Goal: Download file/media

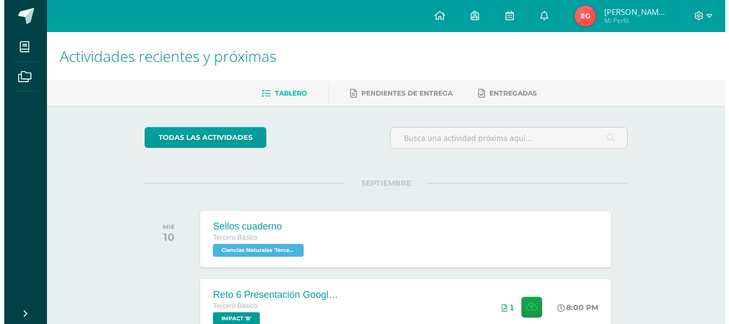
scroll to position [352, 0]
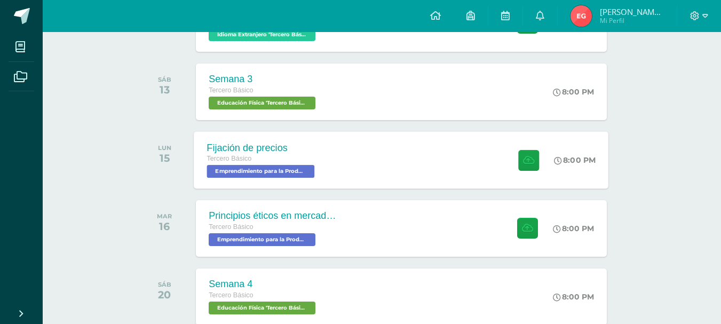
click at [293, 171] on span "Emprendimiento para la Productividad 'Tercero Básico B'" at bounding box center [261, 171] width 108 height 13
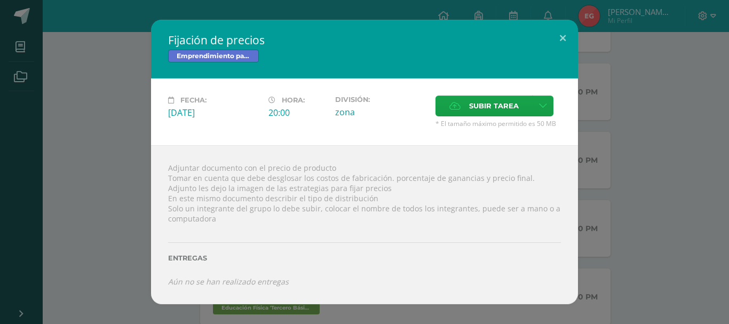
click at [589, 208] on div "Fijación de precios Emprendimiento para la Productividad Fecha: [DATE] Hora: 20…" at bounding box center [364, 162] width 721 height 284
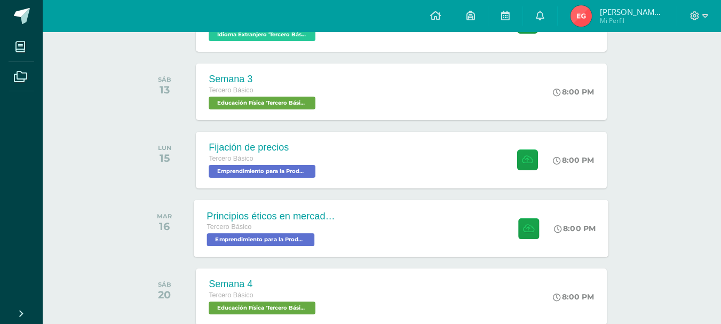
click at [417, 240] on div "Principios éticos en mercadotecnia y publicidad Tercero Básico Emprendimiento p…" at bounding box center [401, 228] width 415 height 57
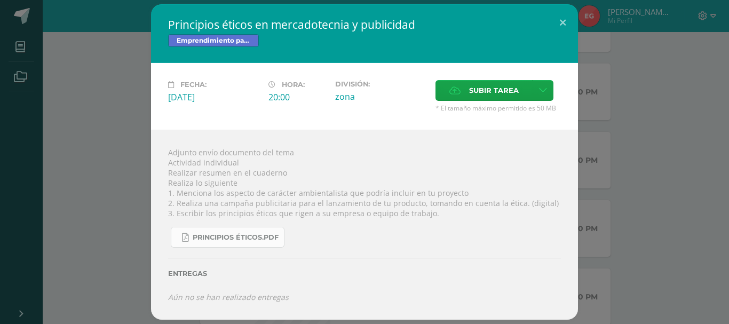
click at [267, 233] on span "Principios éticos.pdf" at bounding box center [236, 237] width 86 height 9
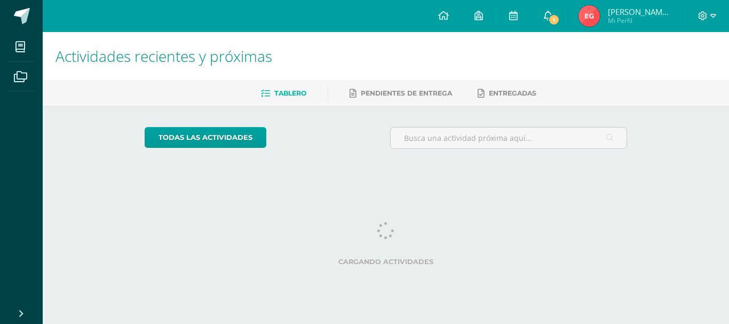
click at [566, 27] on link "1" at bounding box center [548, 16] width 34 height 32
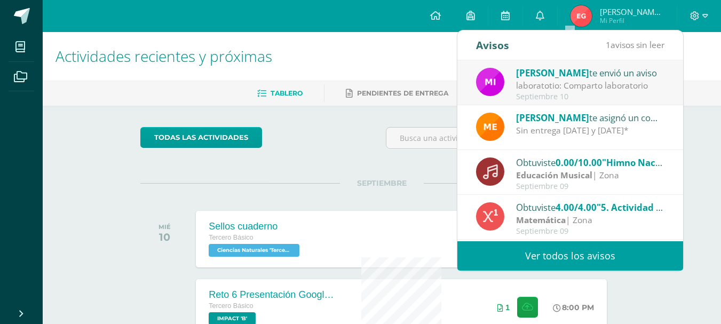
click at [573, 92] on div "laboratotio: Comparto laboratorio" at bounding box center [590, 86] width 148 height 12
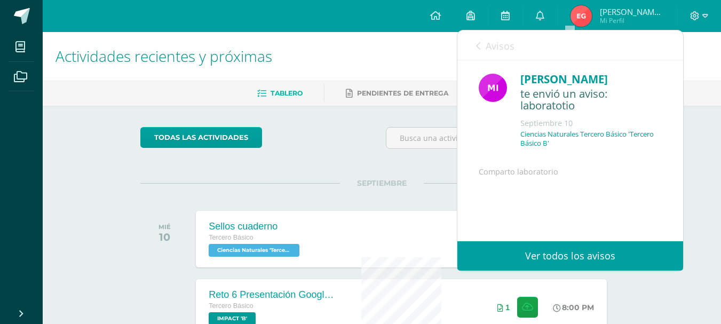
scroll to position [87, 0]
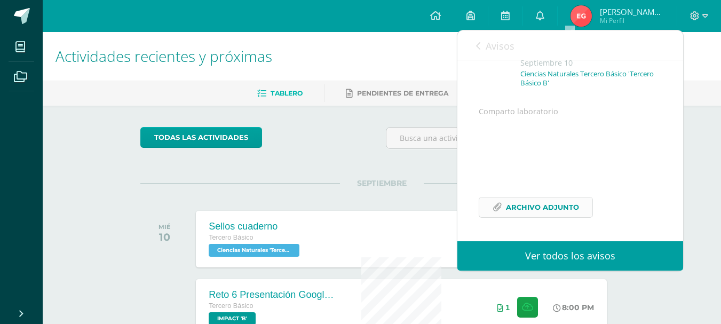
click at [518, 201] on span "Archivo Adjunto" at bounding box center [542, 208] width 73 height 20
